Goal: Task Accomplishment & Management: Manage account settings

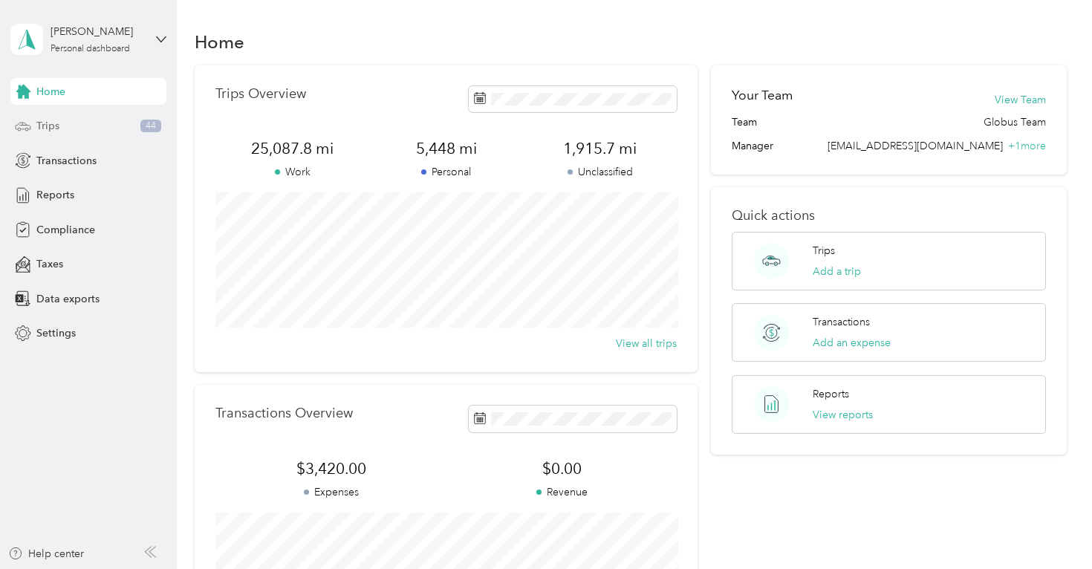
click at [83, 125] on div "Trips 44" at bounding box center [88, 126] width 156 height 27
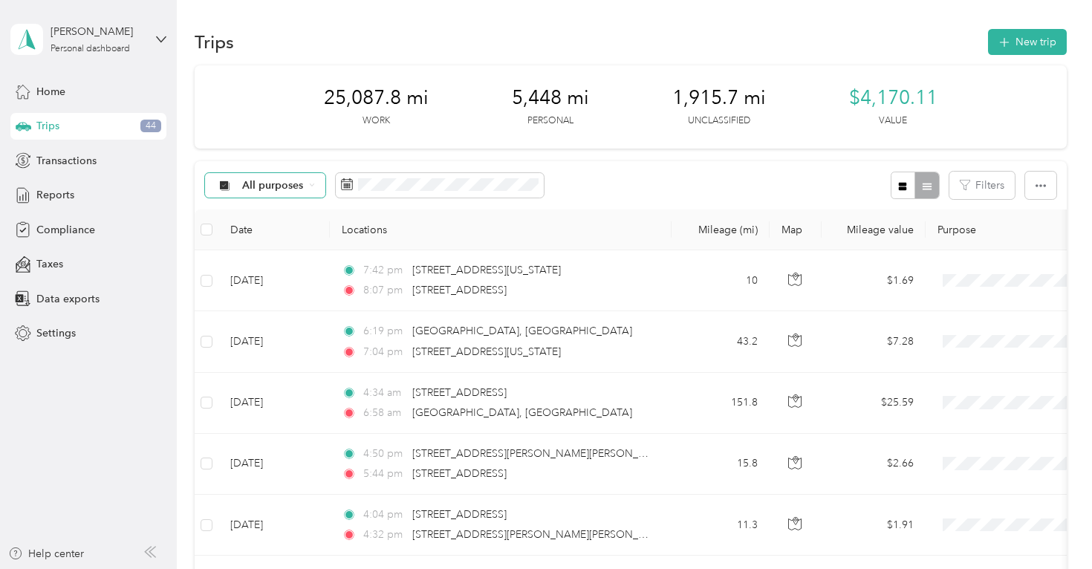
click at [232, 182] on icon at bounding box center [224, 186] width 19 height 12
click at [272, 240] on li "Unclassified" at bounding box center [265, 237] width 119 height 26
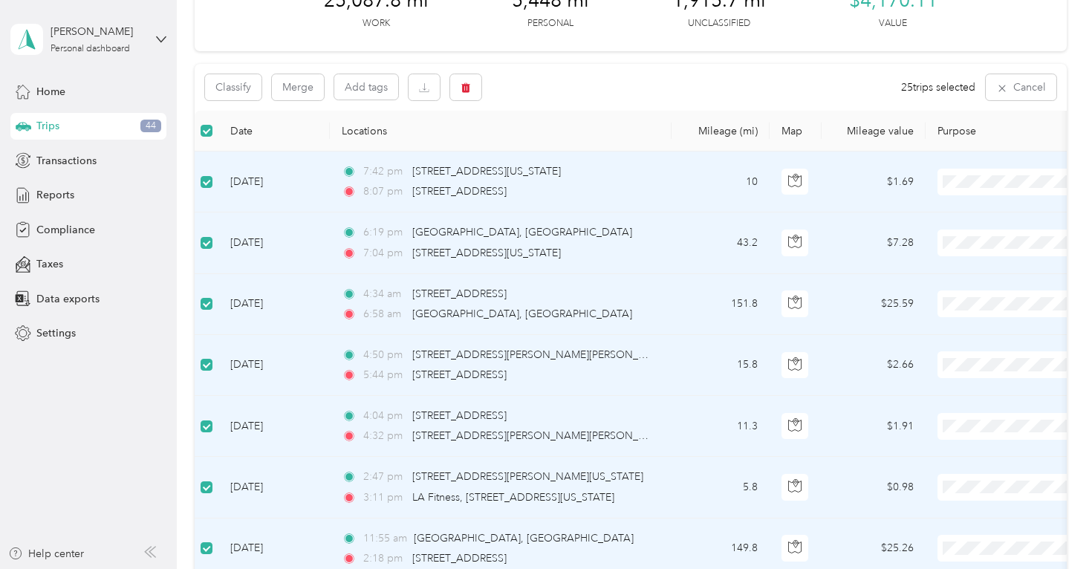
scroll to position [103, 0]
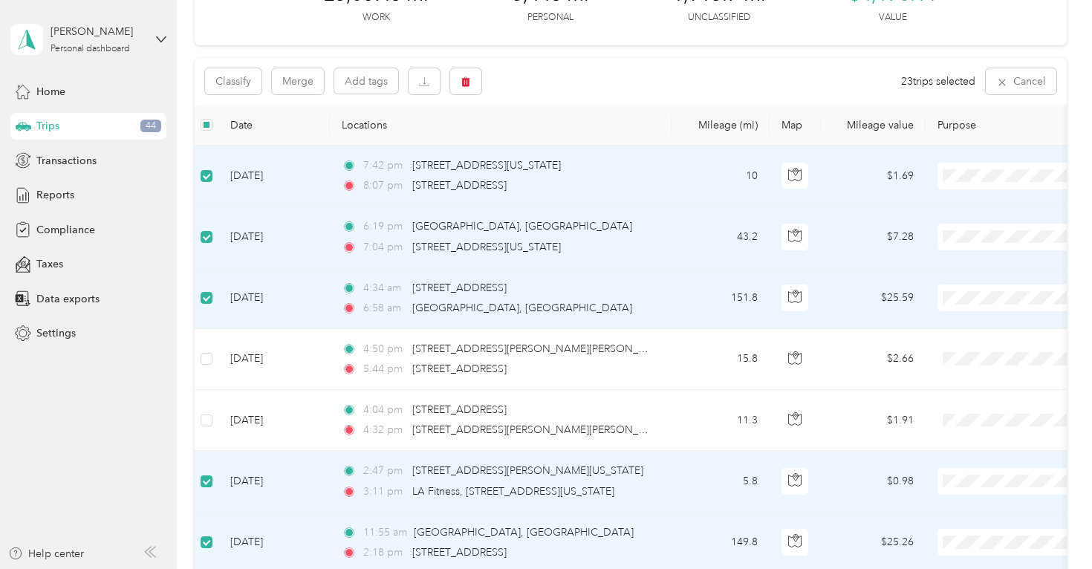
click at [211, 478] on span at bounding box center [207, 481] width 12 height 12
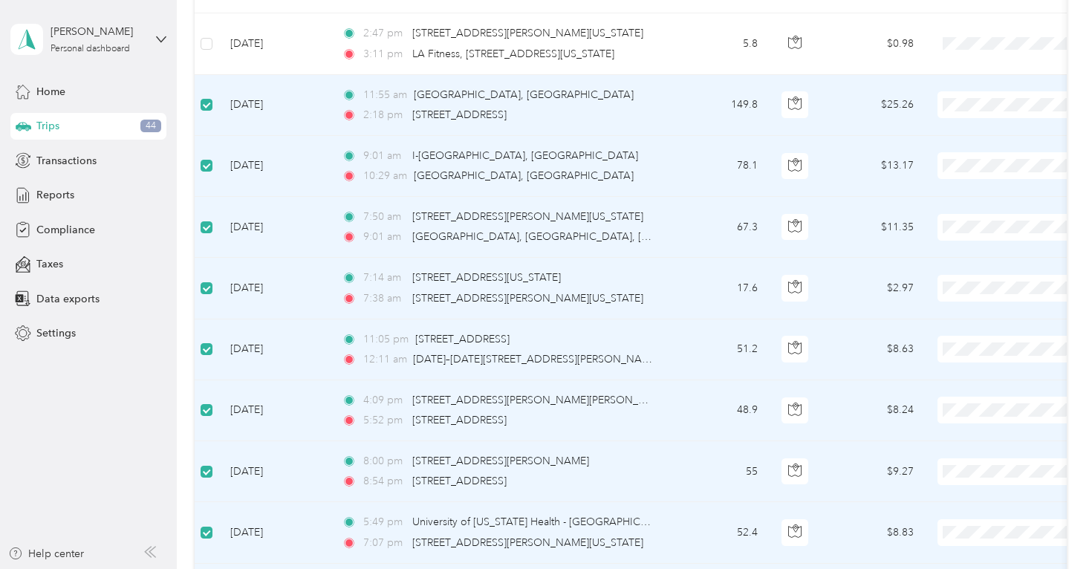
scroll to position [542, 0]
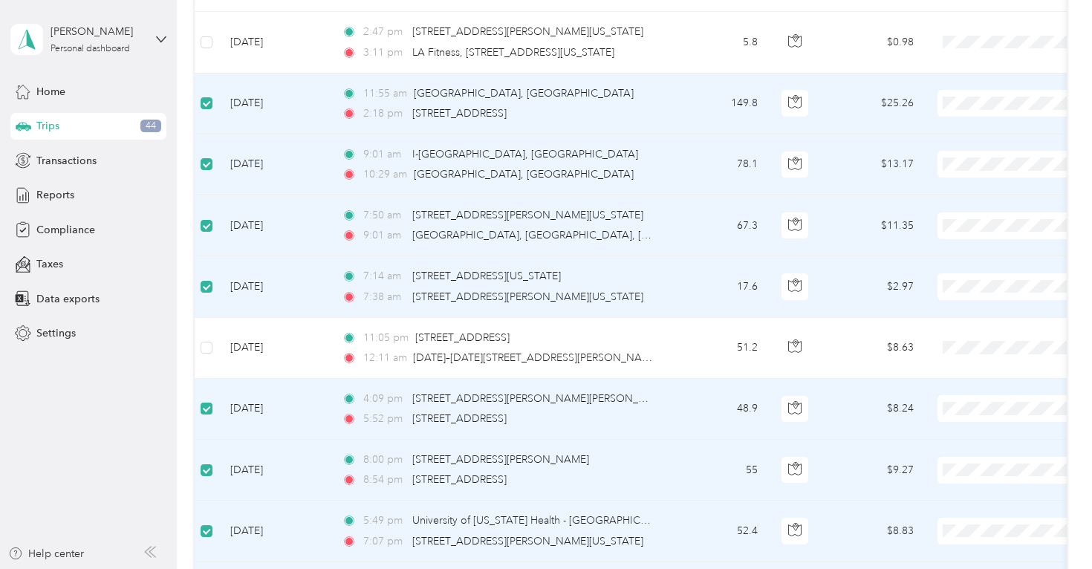
click at [206, 412] on span at bounding box center [207, 409] width 12 height 12
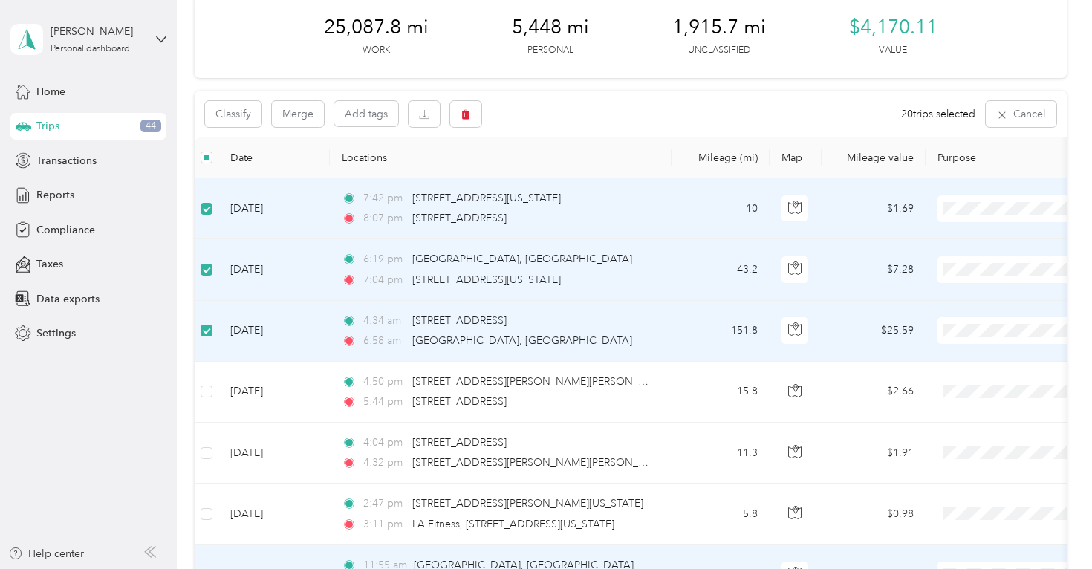
scroll to position [53, 0]
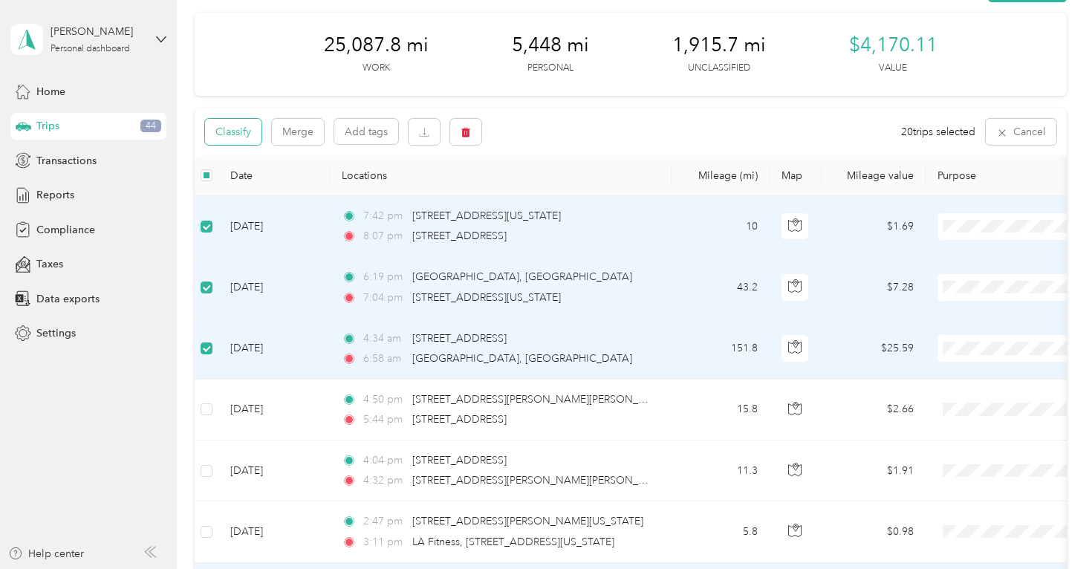
click at [232, 137] on button "Classify" at bounding box center [233, 132] width 56 height 26
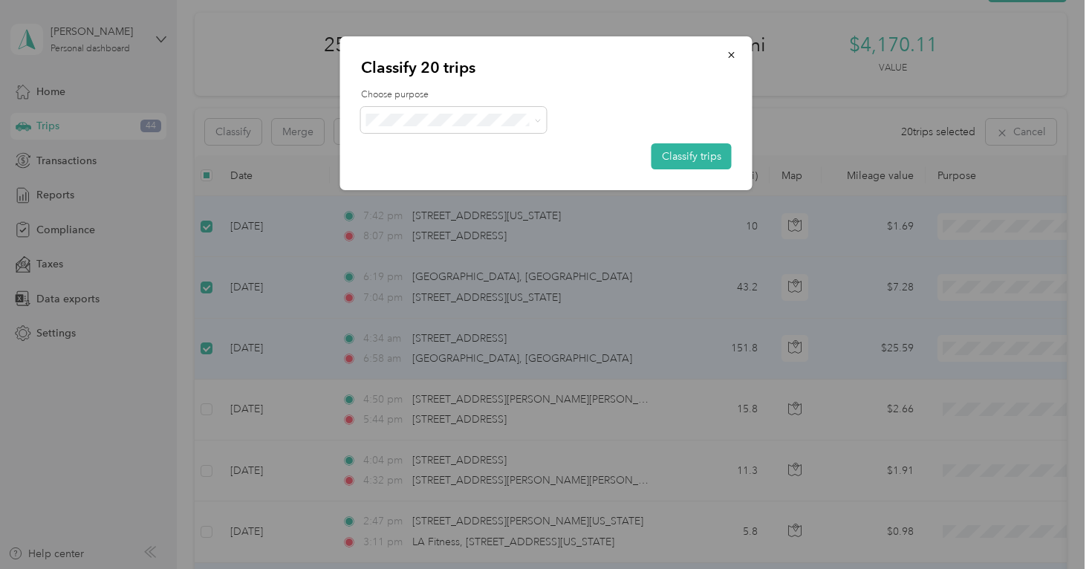
click at [427, 153] on li "Globus" at bounding box center [454, 144] width 186 height 26
click at [696, 159] on button "Classify trips" at bounding box center [691, 156] width 80 height 26
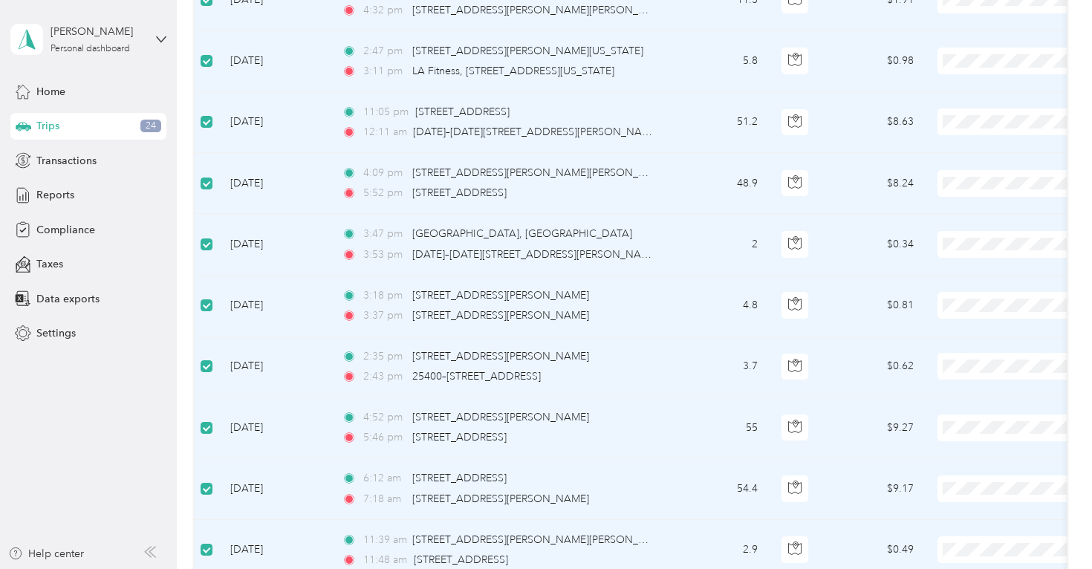
scroll to position [374, 0]
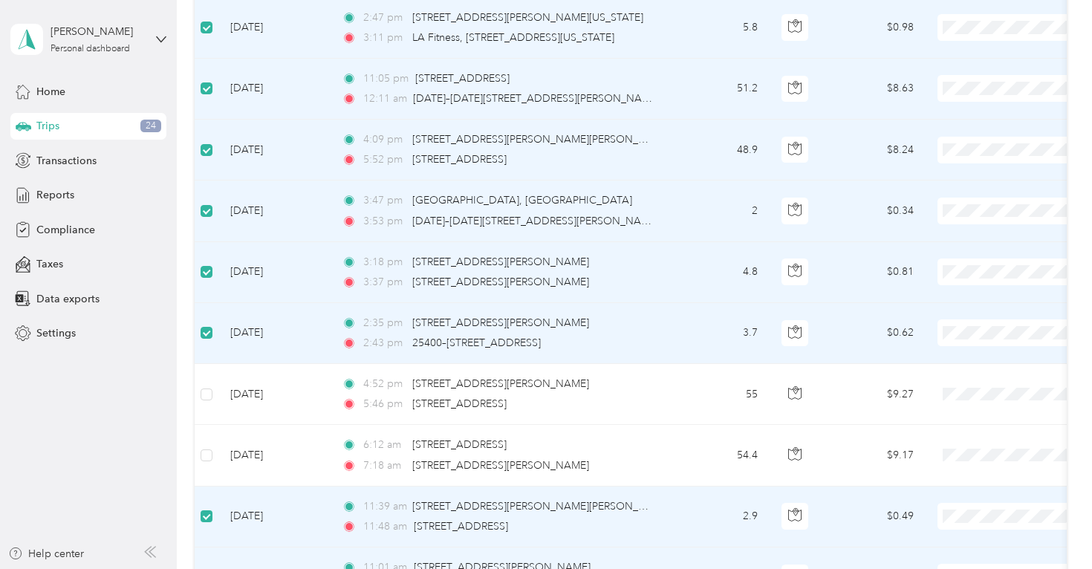
click at [212, 514] on span at bounding box center [207, 516] width 12 height 12
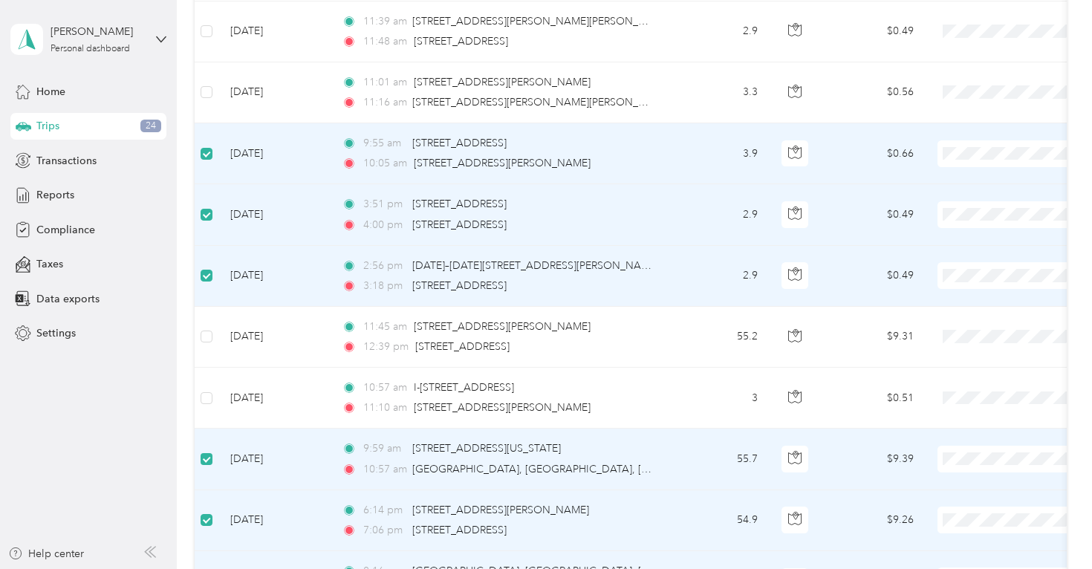
scroll to position [863, 0]
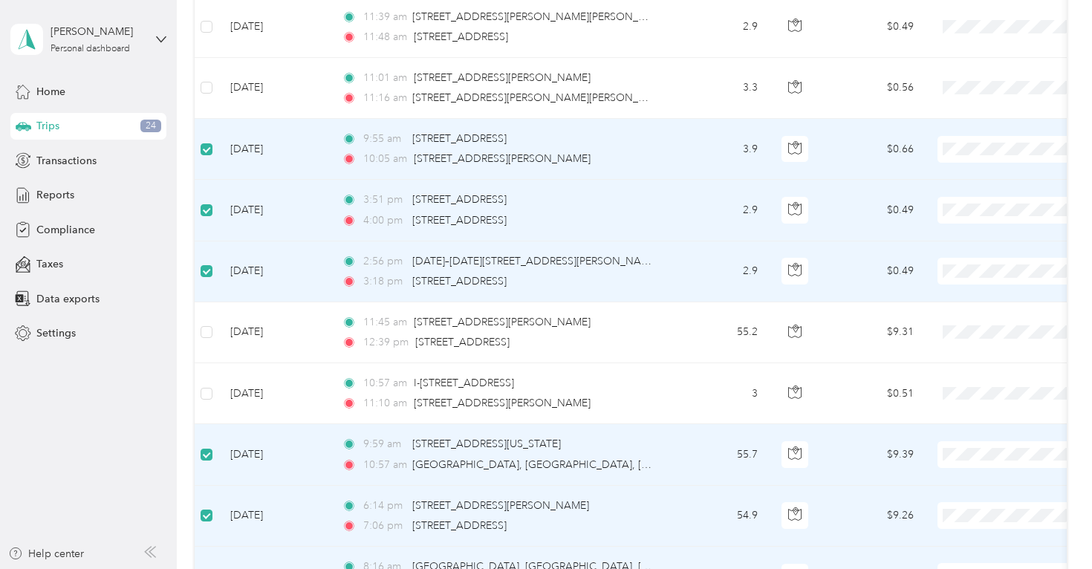
click at [205, 466] on td at bounding box center [207, 454] width 24 height 61
click at [206, 521] on label at bounding box center [207, 515] width 12 height 16
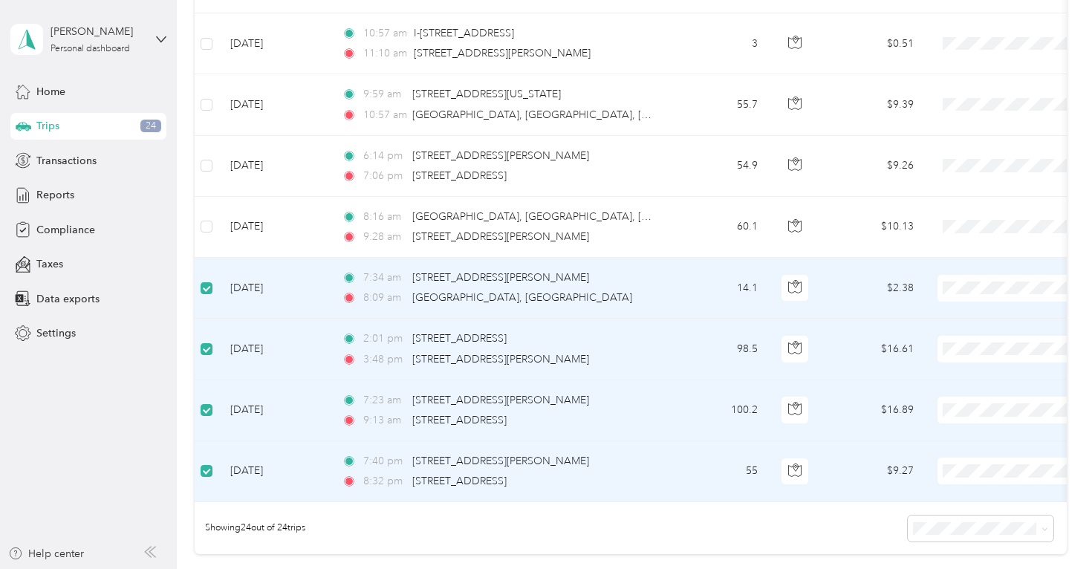
scroll to position [0, 1]
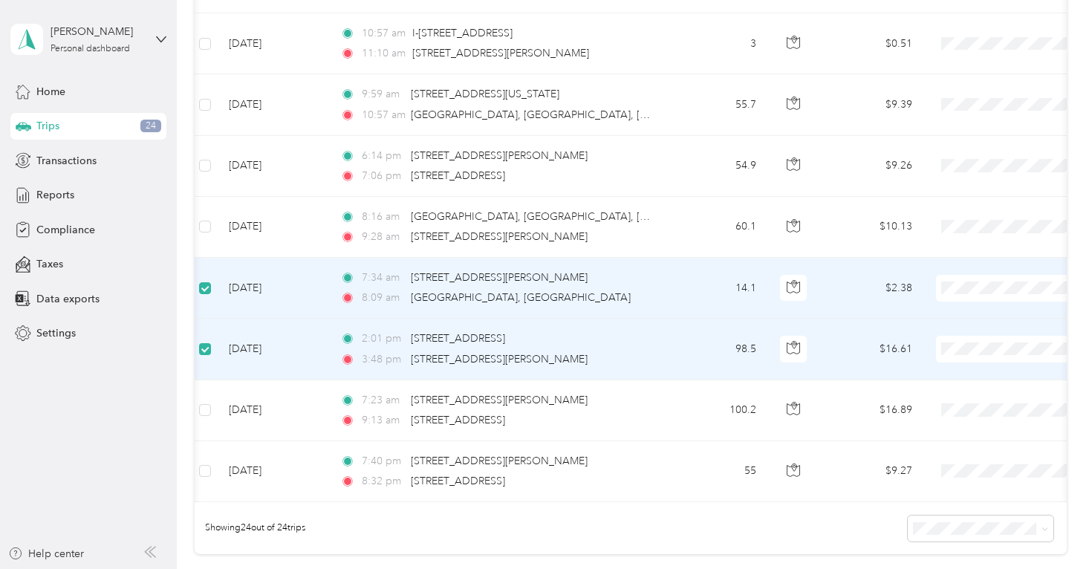
click at [204, 354] on span at bounding box center [205, 349] width 12 height 12
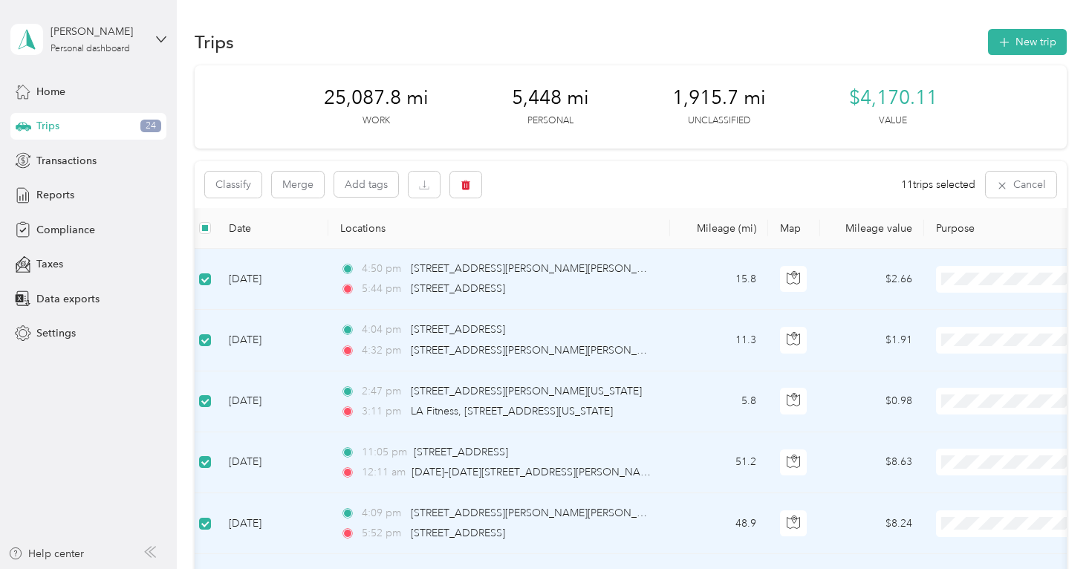
scroll to position [0, 0]
click at [239, 178] on button "Classify" at bounding box center [233, 185] width 56 height 26
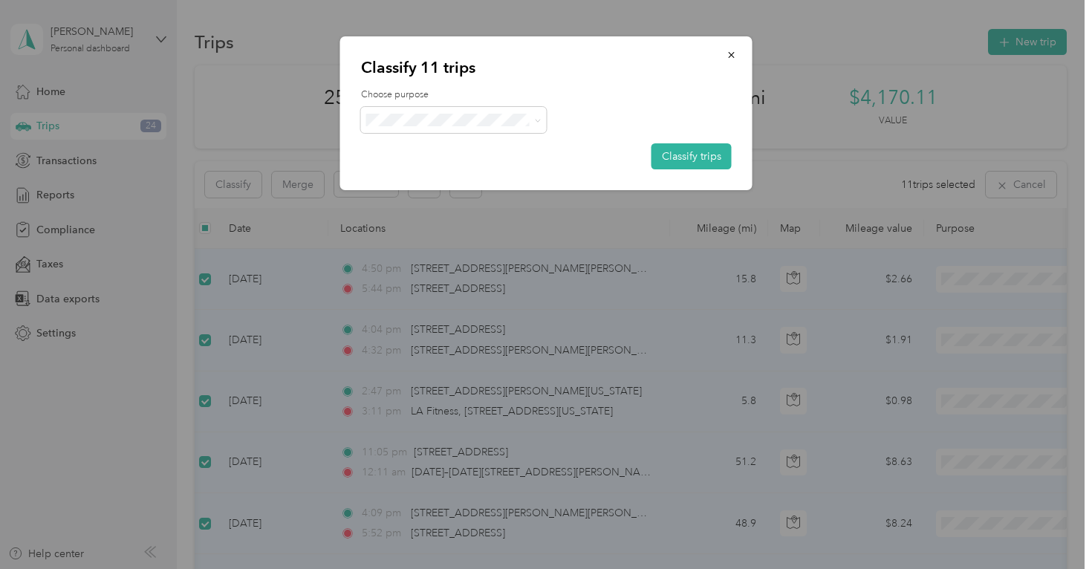
click at [411, 170] on span "Personal" at bounding box center [466, 173] width 138 height 16
click at [660, 161] on button "Classify trips" at bounding box center [691, 156] width 80 height 26
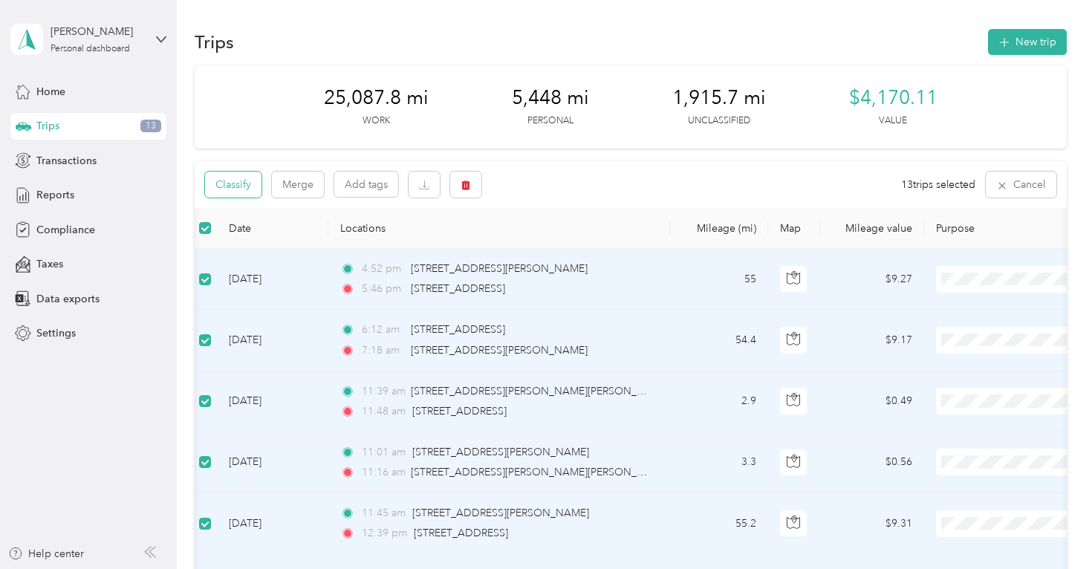
click at [227, 183] on button "Classify" at bounding box center [233, 185] width 56 height 26
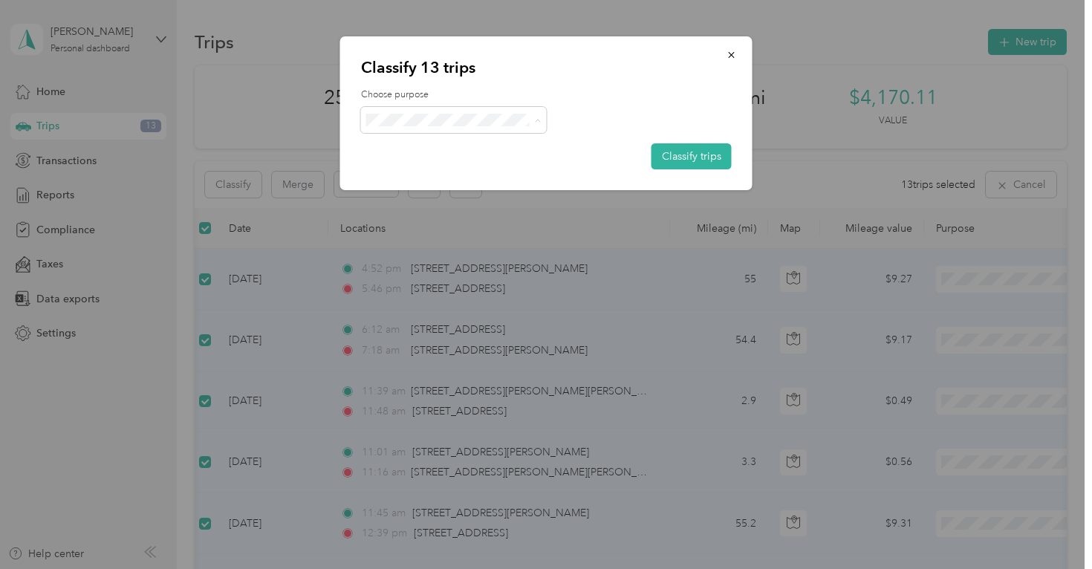
click at [454, 143] on span "Globus" at bounding box center [466, 147] width 138 height 16
click at [674, 157] on button "Classify trips" at bounding box center [691, 156] width 80 height 26
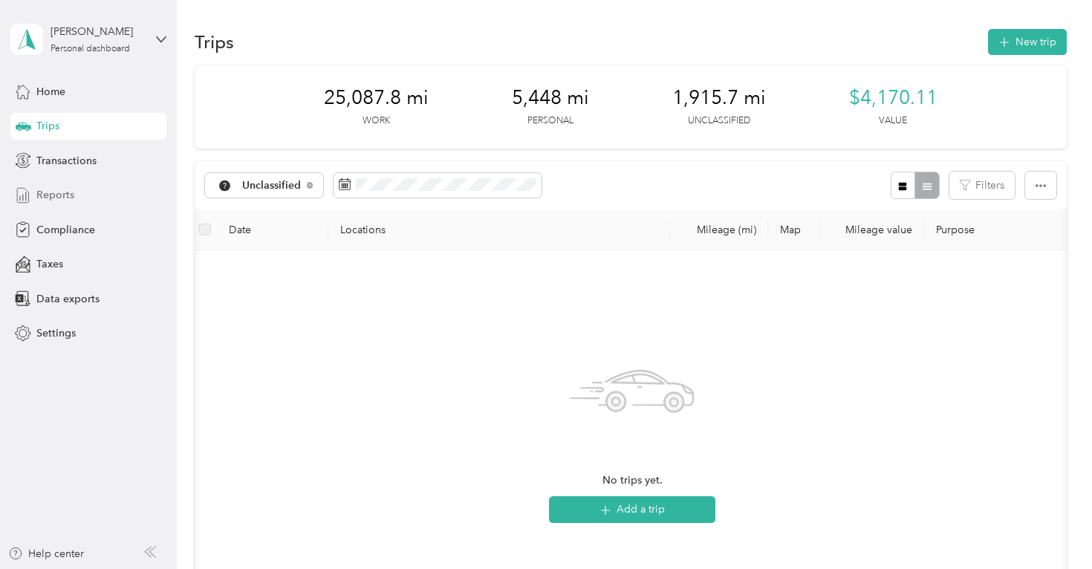
click at [71, 197] on span "Reports" at bounding box center [55, 195] width 38 height 16
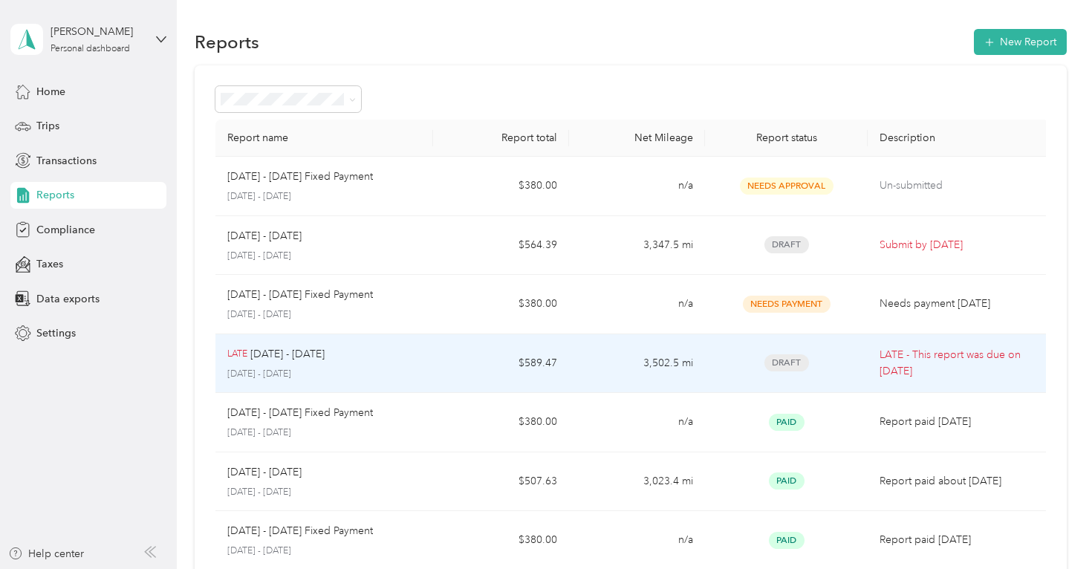
click at [804, 358] on span "Draft" at bounding box center [786, 362] width 45 height 17
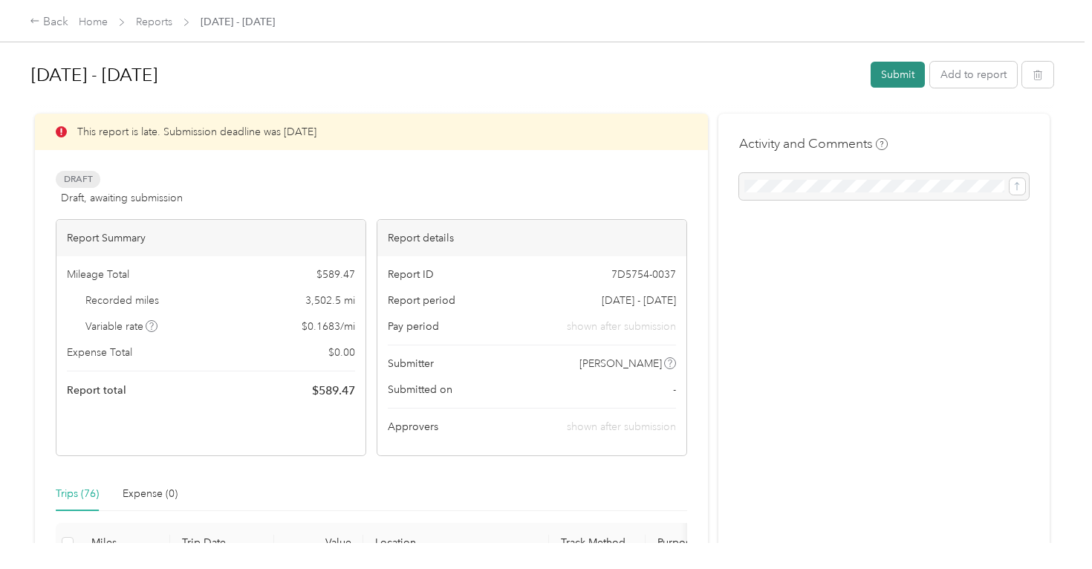
click at [892, 80] on button "Submit" at bounding box center [898, 75] width 54 height 26
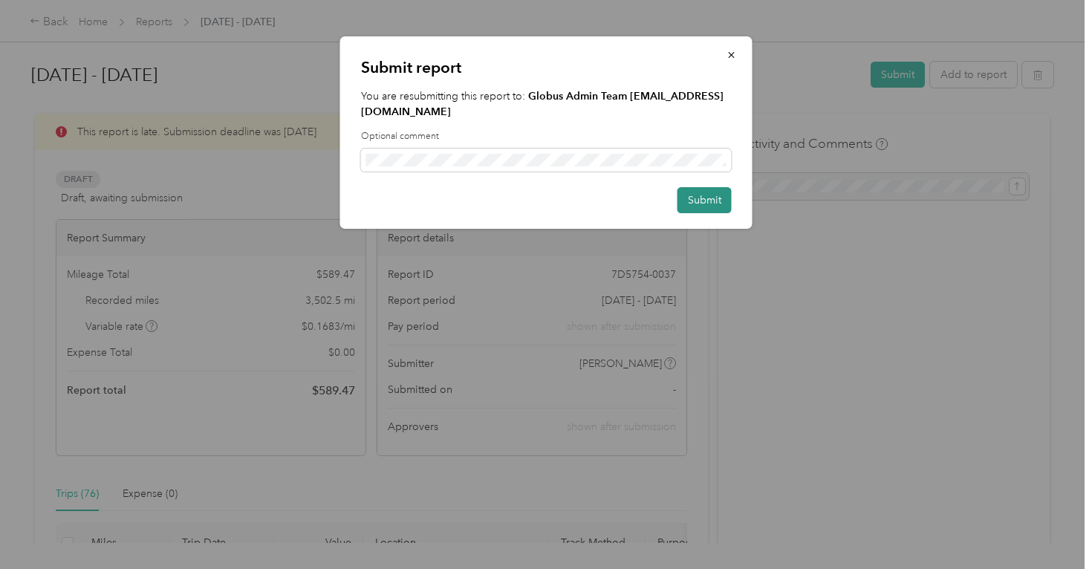
click at [701, 201] on button "Submit" at bounding box center [704, 200] width 54 height 26
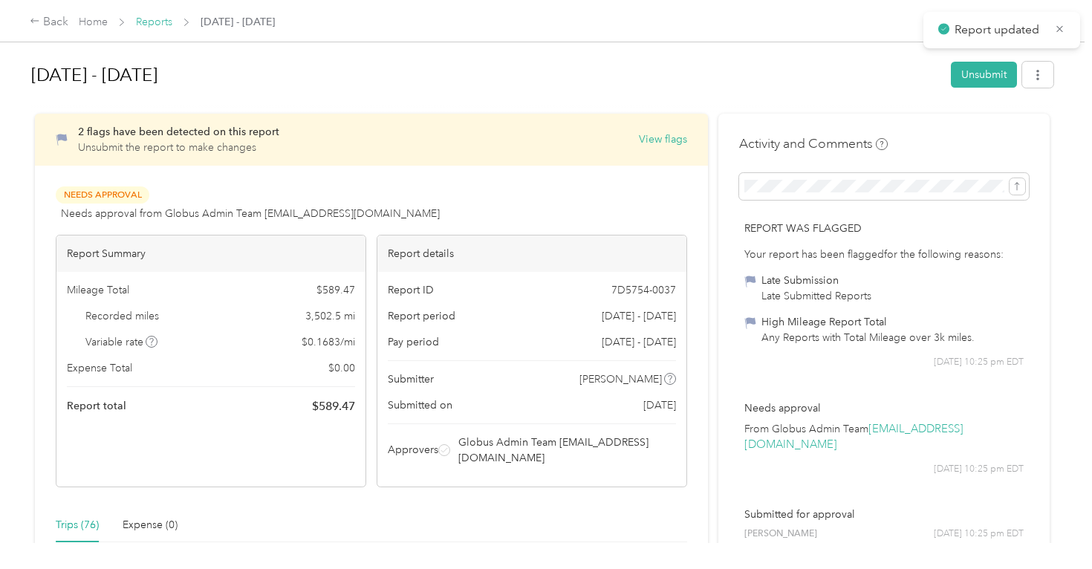
click at [163, 25] on link "Reports" at bounding box center [154, 22] width 36 height 13
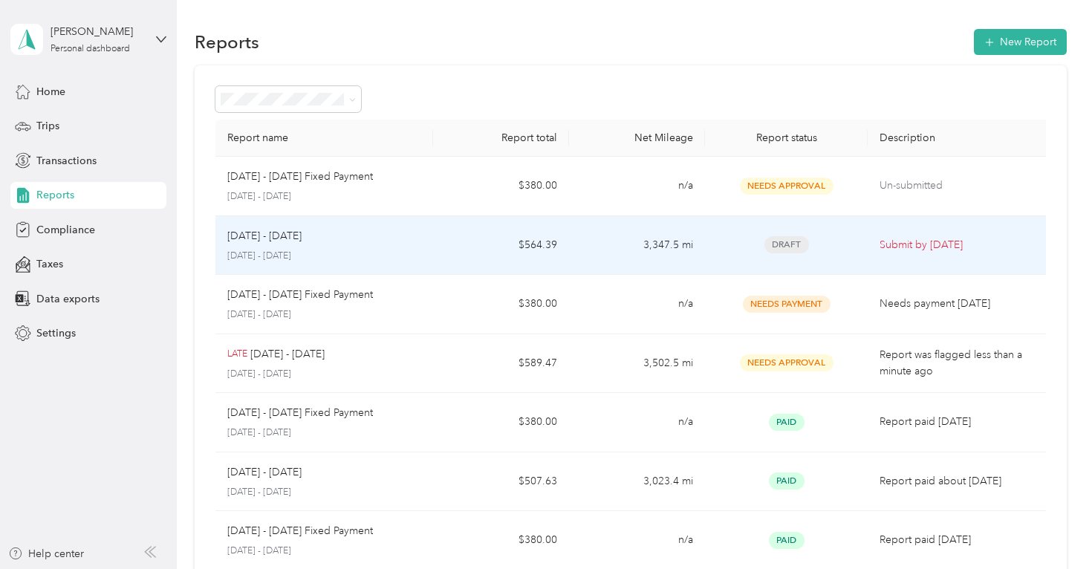
click at [798, 242] on span "Draft" at bounding box center [786, 244] width 45 height 17
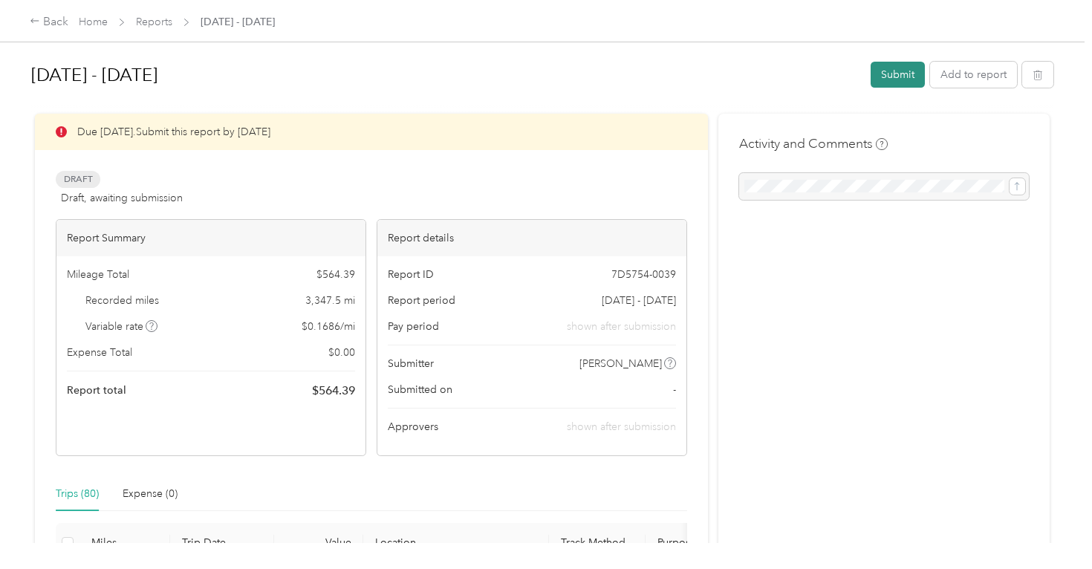
click at [909, 76] on button "Submit" at bounding box center [898, 75] width 54 height 26
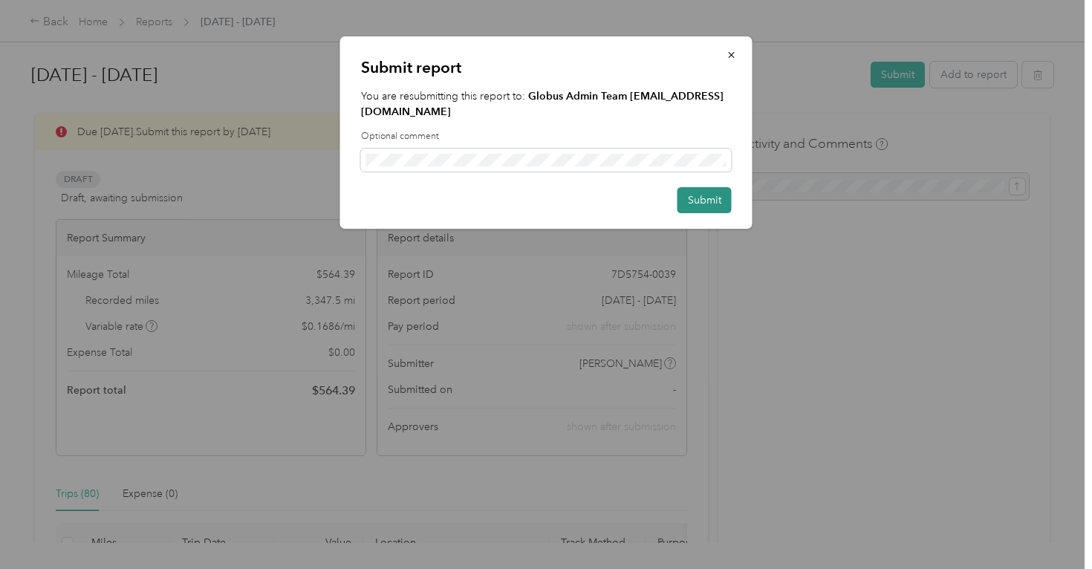
click at [716, 205] on button "Submit" at bounding box center [704, 200] width 54 height 26
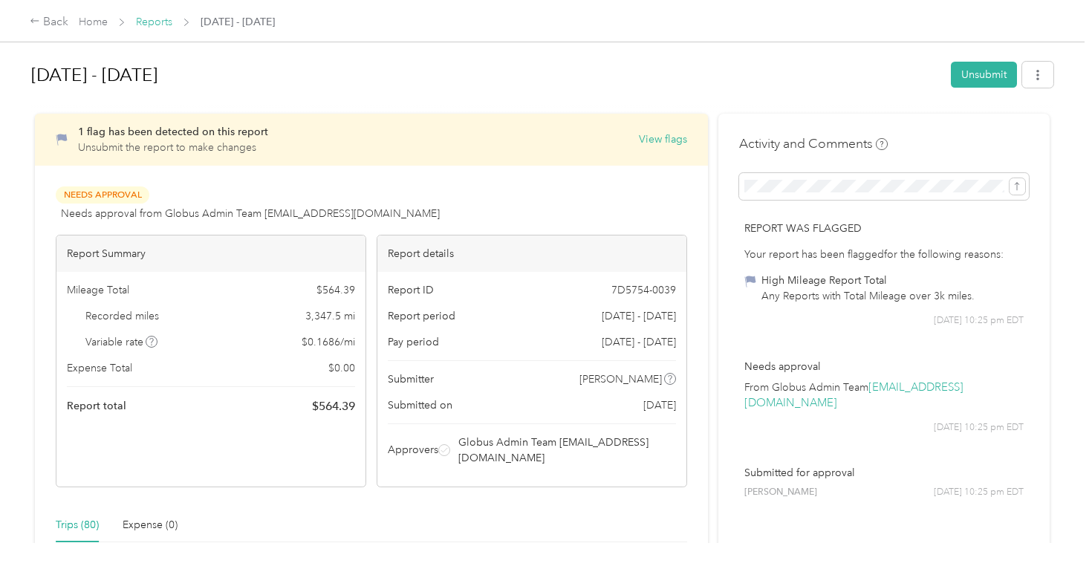
click at [167, 24] on link "Reports" at bounding box center [154, 22] width 36 height 13
